Goal: Information Seeking & Learning: Find specific fact

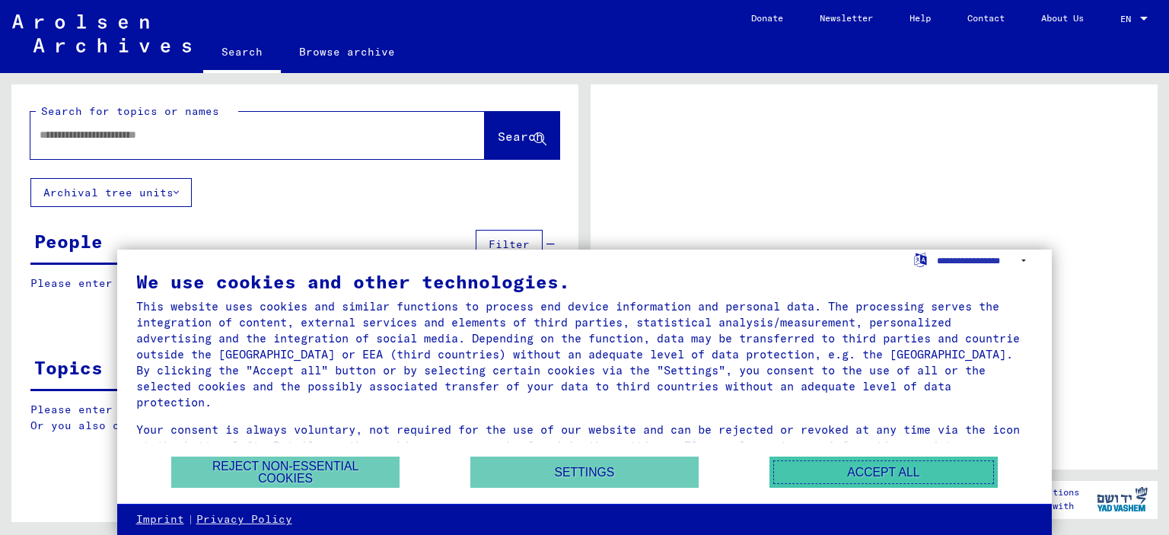
click at [835, 482] on button "Accept all" at bounding box center [883, 471] width 228 height 31
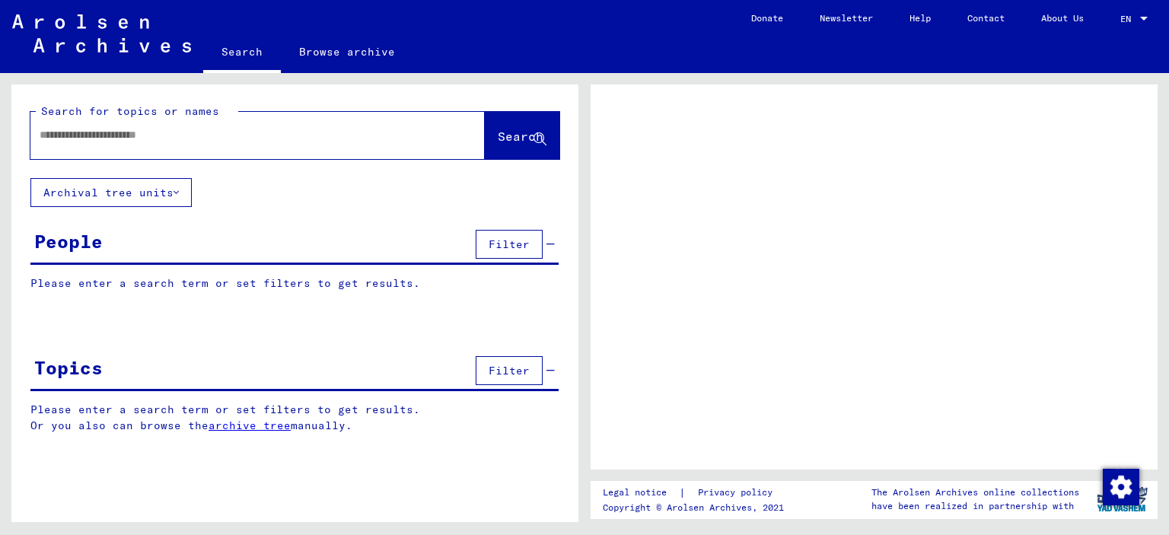
click at [96, 138] on input "text" at bounding box center [244, 135] width 409 height 16
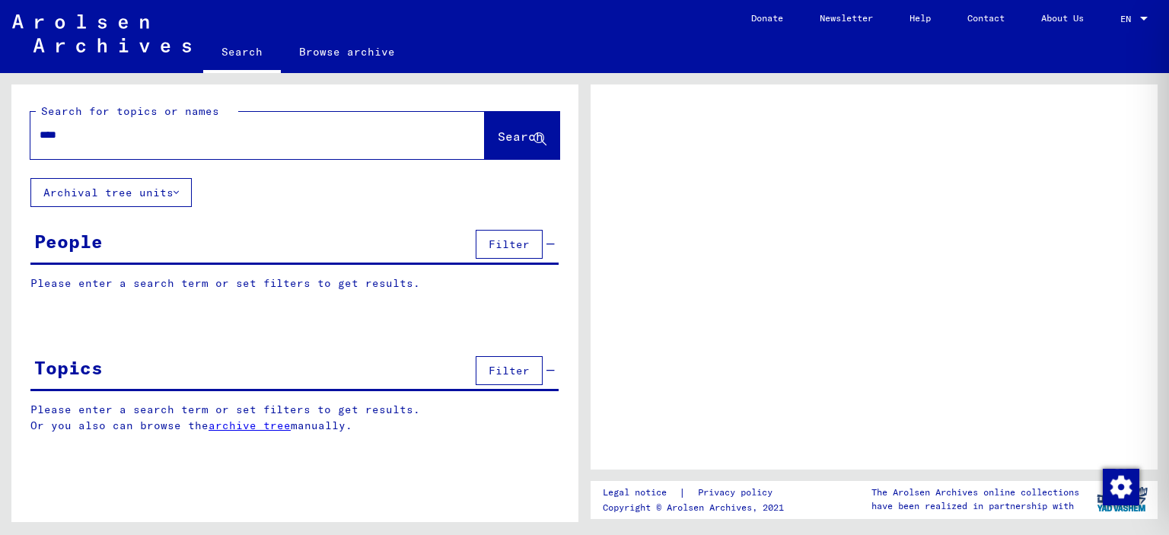
type input "*****"
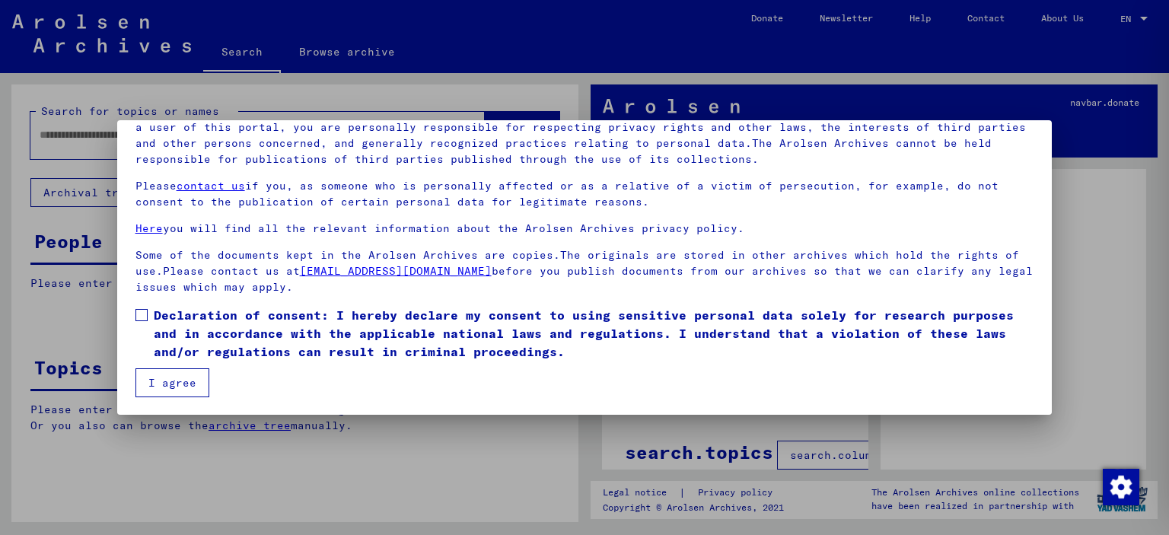
click at [170, 383] on button "I agree" at bounding box center [172, 382] width 74 height 29
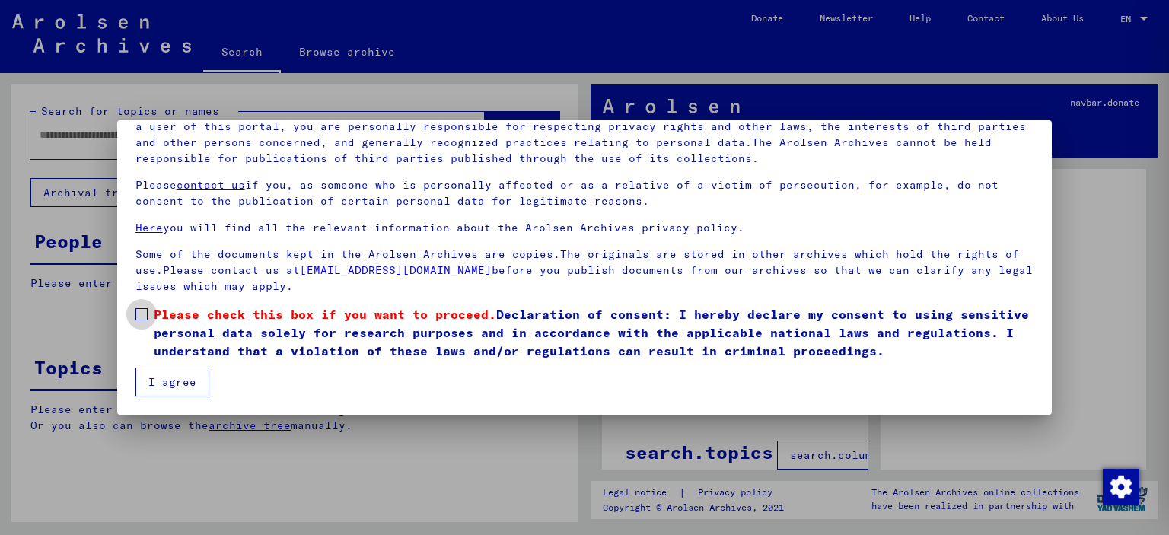
click at [139, 310] on span at bounding box center [141, 314] width 12 height 12
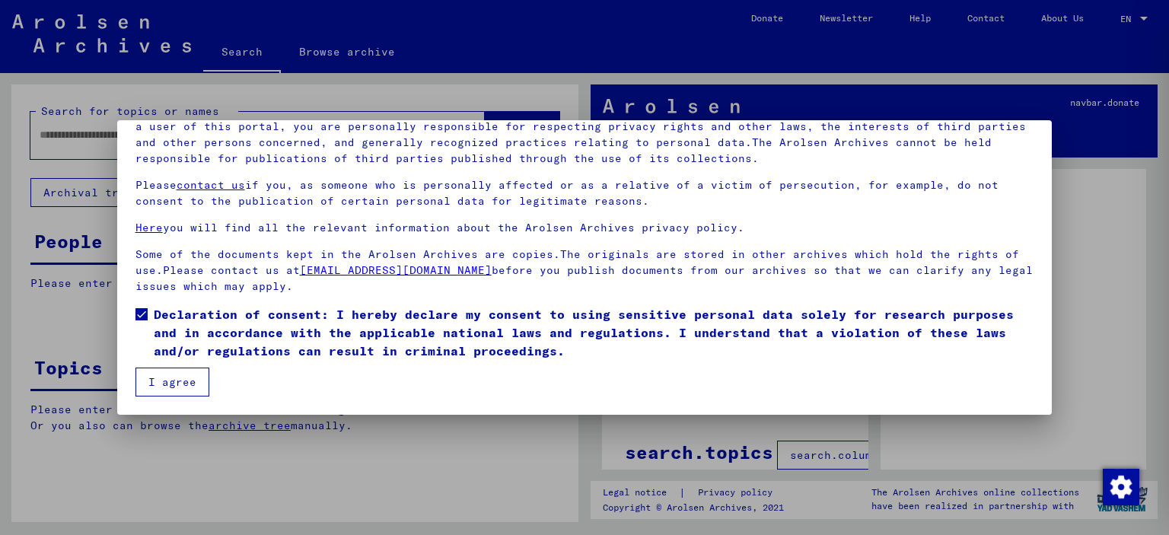
click at [168, 390] on button "I agree" at bounding box center [172, 381] width 74 height 29
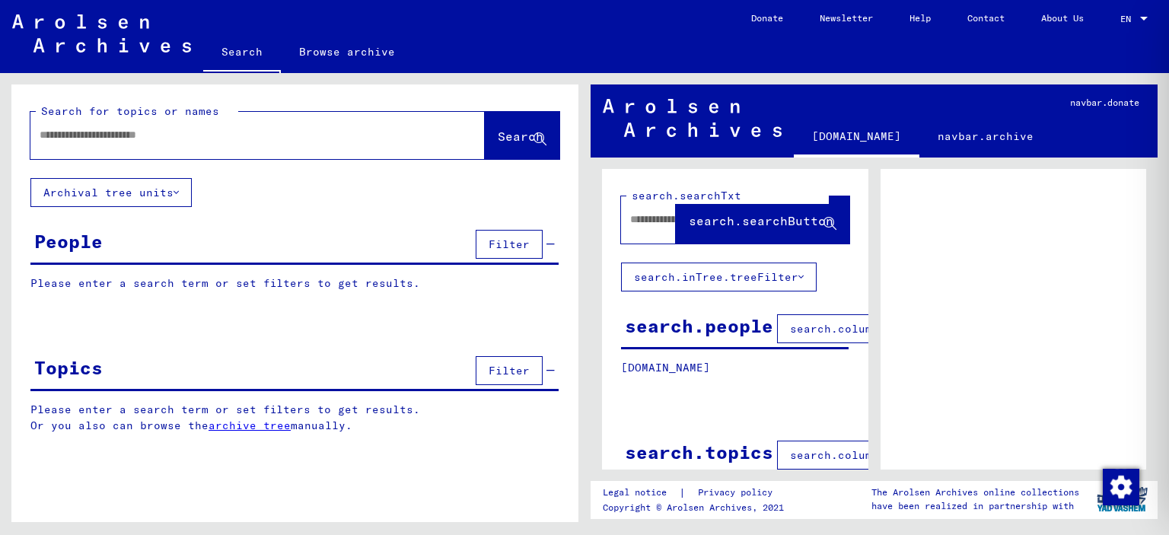
click at [122, 151] on div at bounding box center [239, 135] width 418 height 34
click at [157, 135] on input "text" at bounding box center [244, 135] width 409 height 16
type input "**********"
click at [514, 132] on span "Search" at bounding box center [521, 136] width 46 height 15
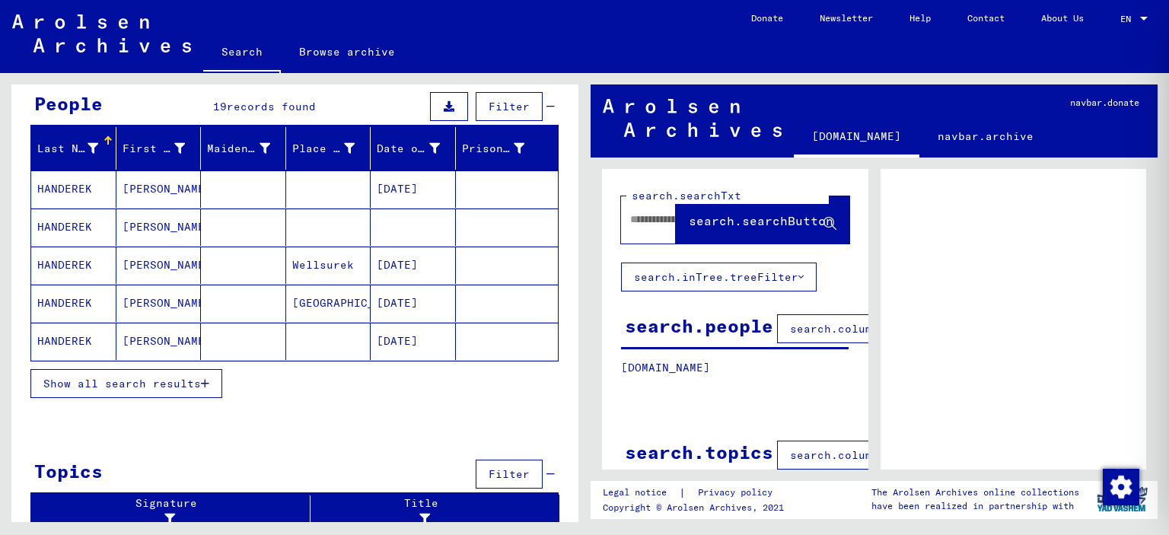
scroll to position [140, 0]
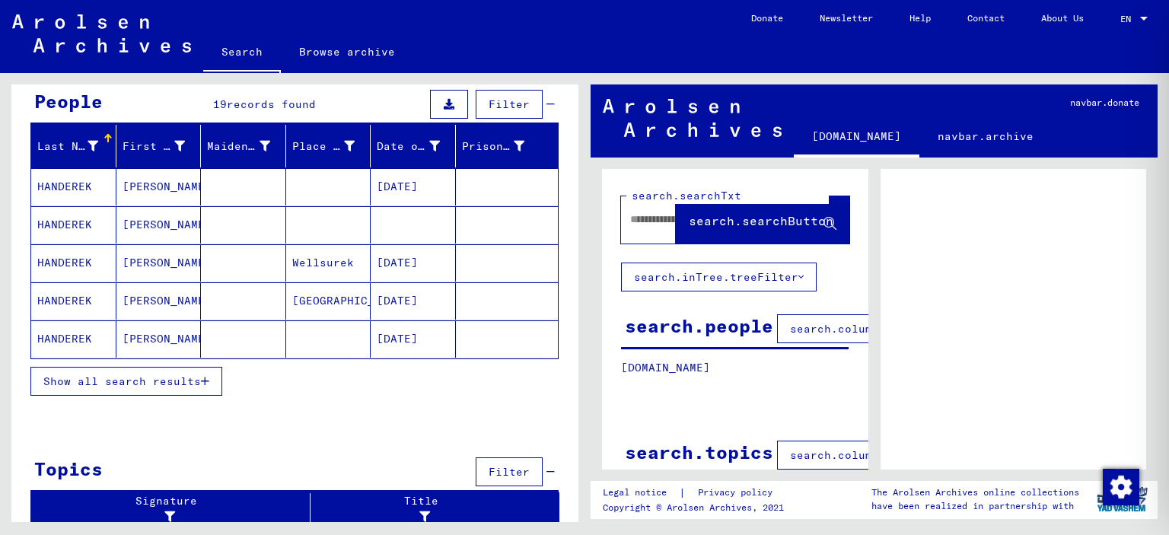
click at [182, 380] on span "Show all search results" at bounding box center [121, 381] width 157 height 14
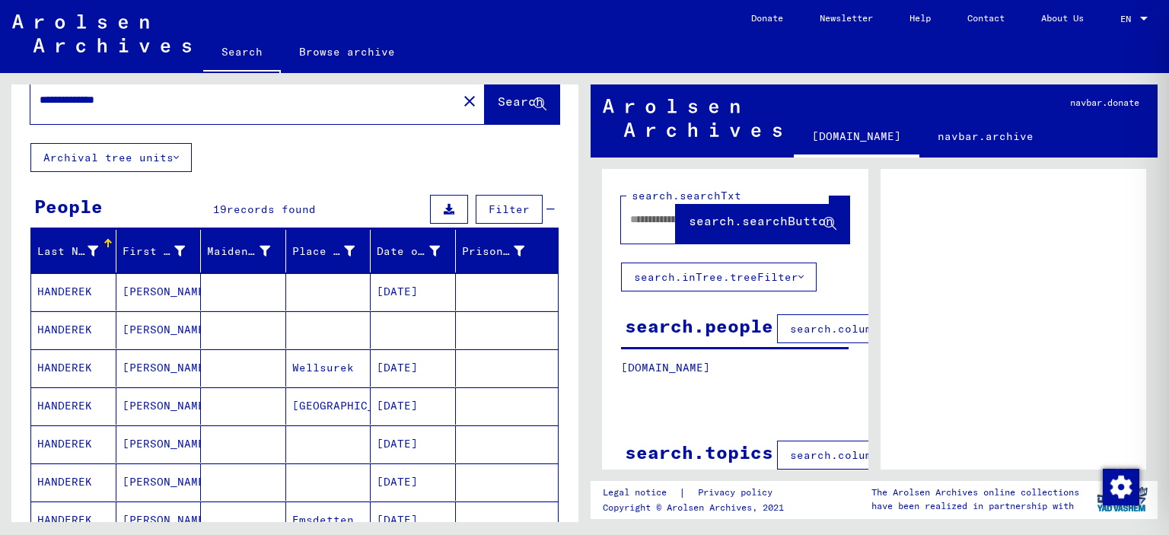
scroll to position [0, 0]
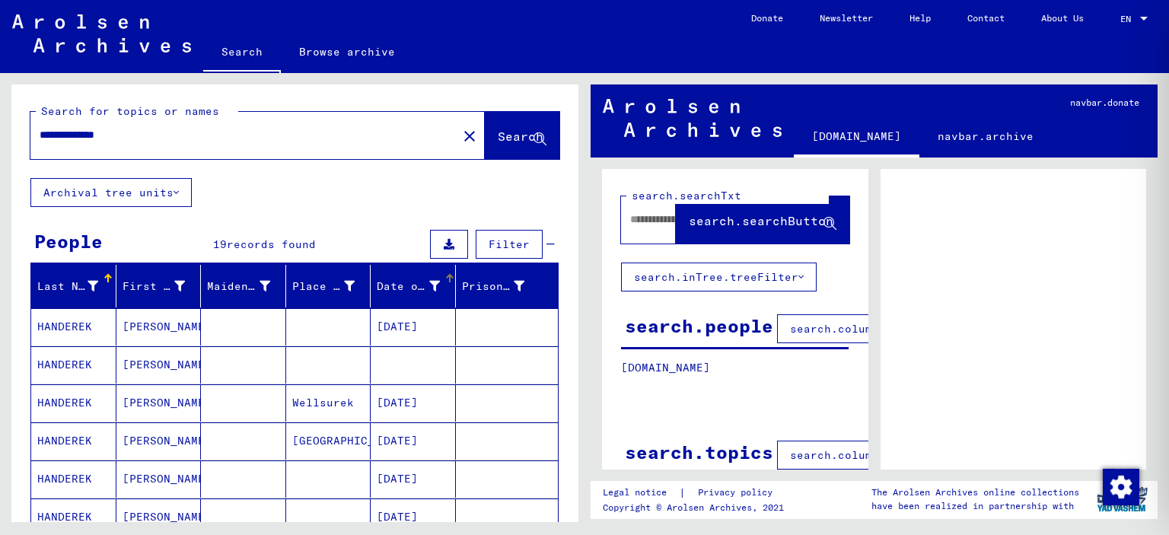
click at [402, 286] on div "Date of Birth" at bounding box center [408, 286] width 63 height 16
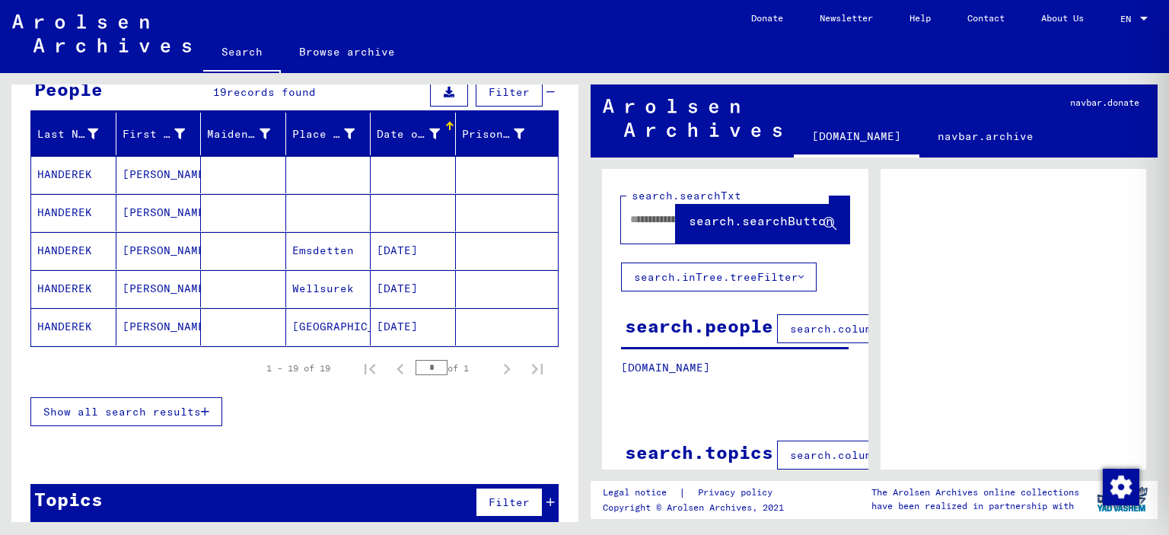
click at [405, 137] on div "Date of Birth" at bounding box center [408, 134] width 63 height 16
click at [173, 405] on span "Show all search results" at bounding box center [121, 412] width 157 height 14
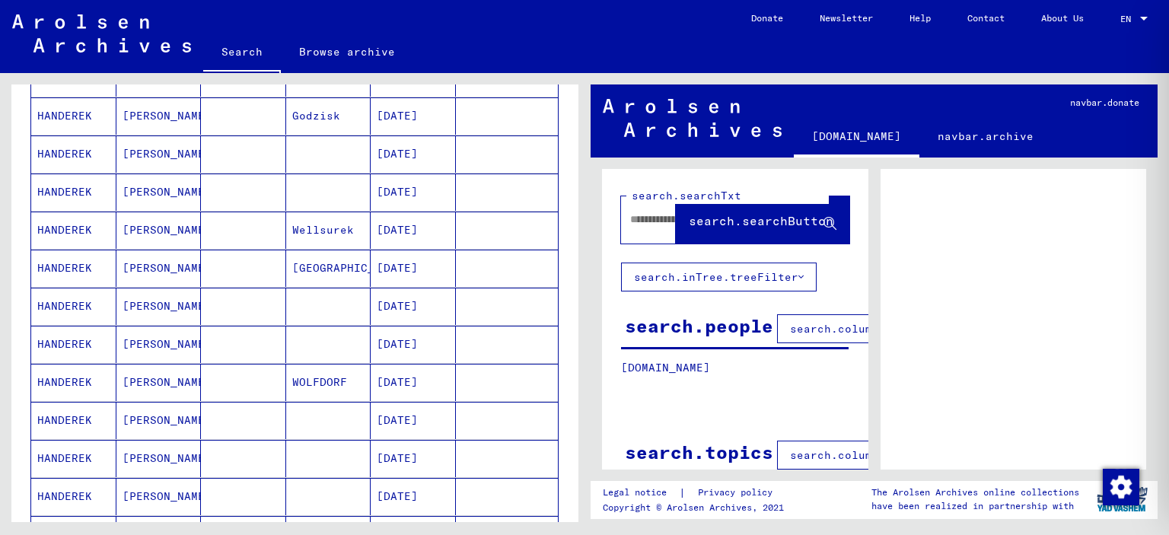
scroll to position [123, 0]
